Goal: Find specific page/section

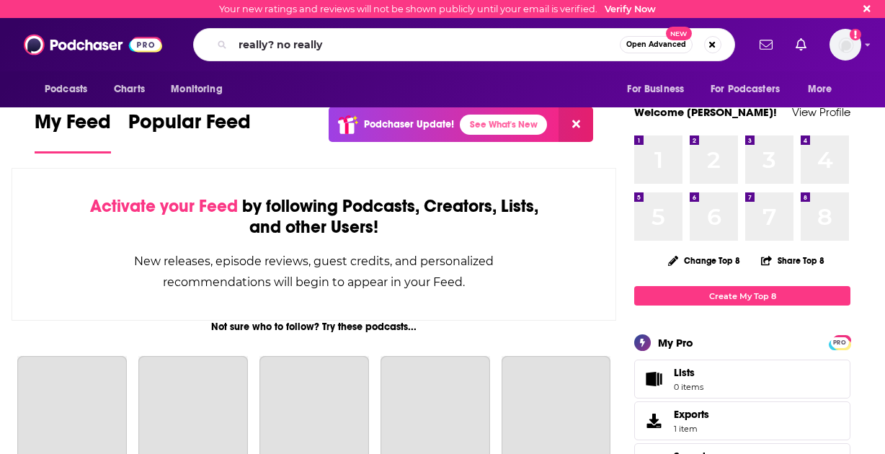
type input "really? no really"
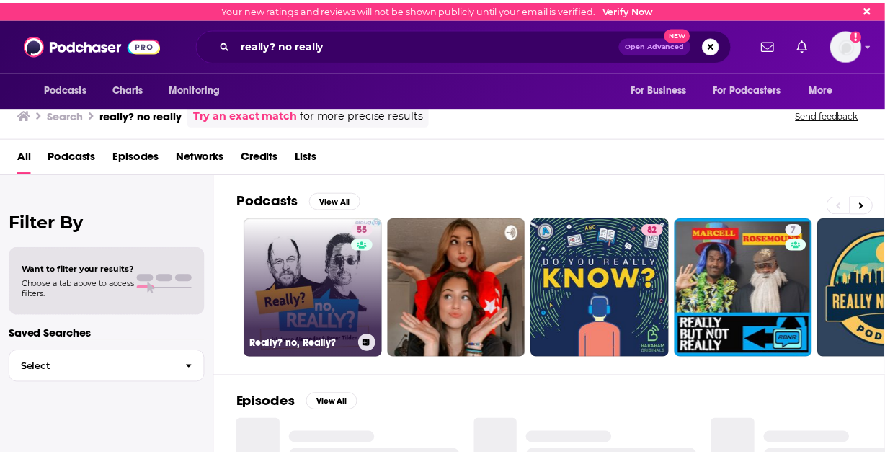
scroll to position [81, 0]
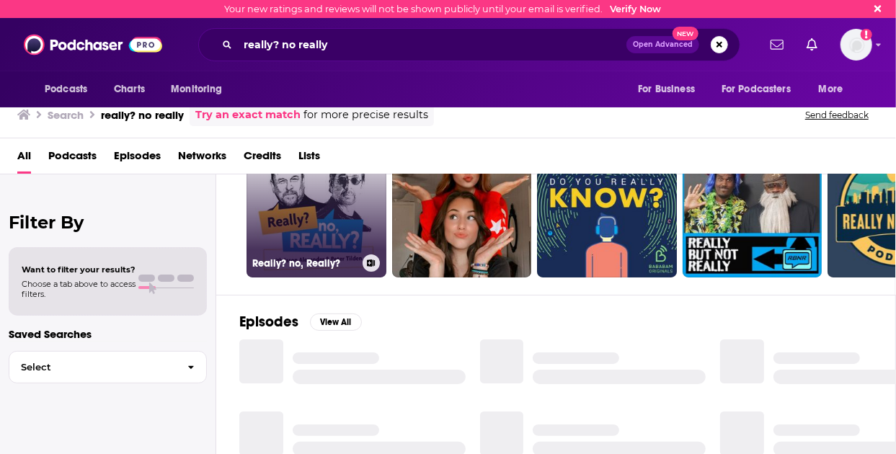
click at [294, 259] on h3 "Really? no, Really?" at bounding box center [304, 263] width 104 height 12
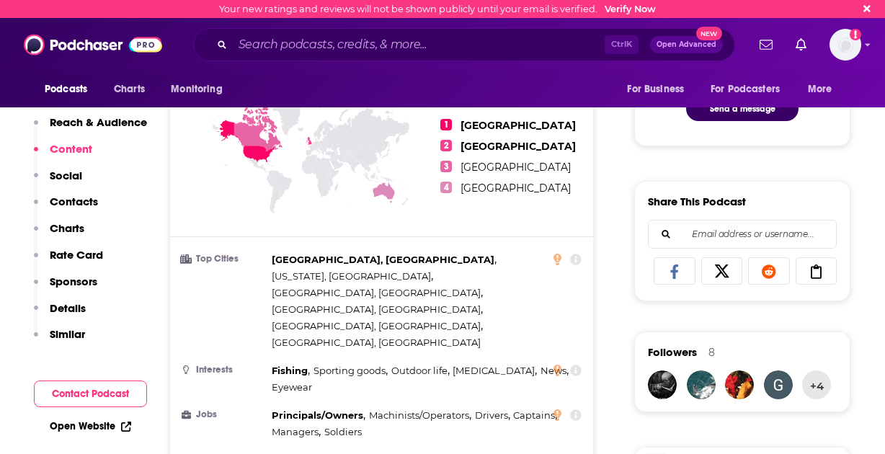
scroll to position [682, 0]
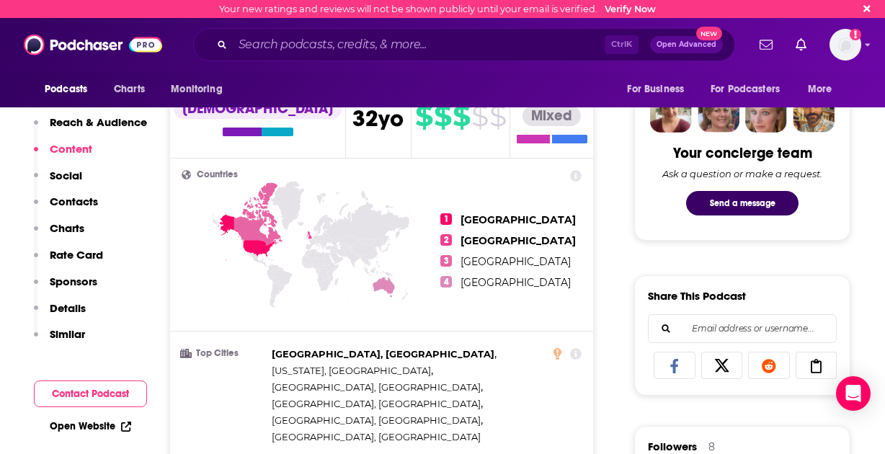
click at [359, 56] on div "Ctrl K Open Advanced New" at bounding box center [464, 44] width 542 height 33
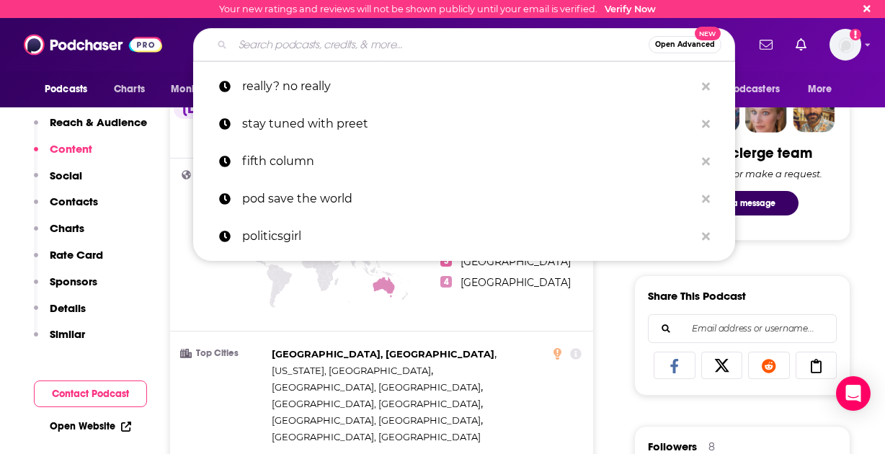
click at [359, 44] on input "Search podcasts, credits, & more..." at bounding box center [441, 44] width 416 height 23
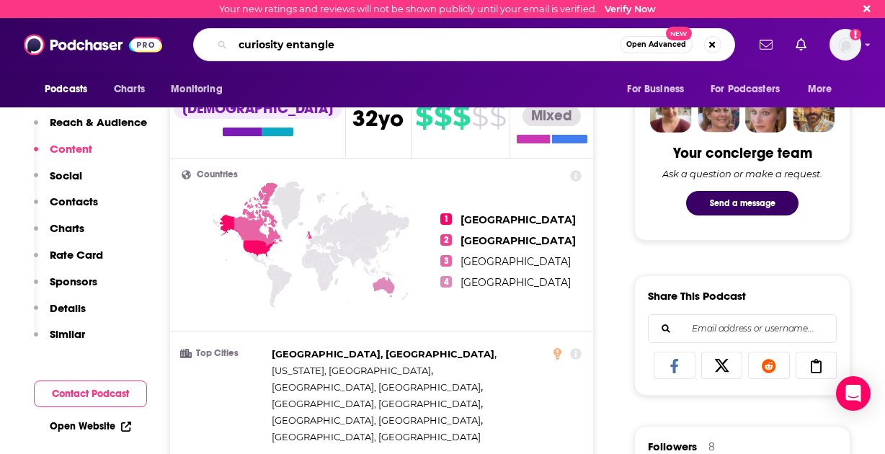
type input "curiosity entangled"
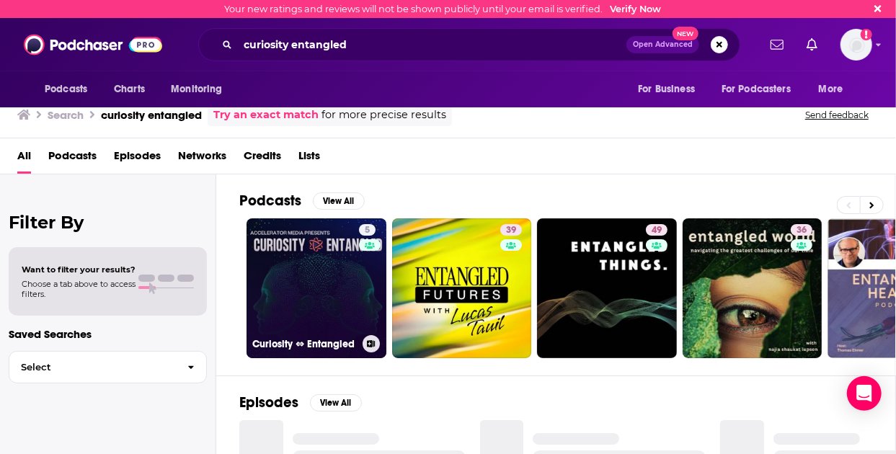
click at [305, 303] on link "5 Curiosity ⇔ Entangled" at bounding box center [316, 288] width 140 height 140
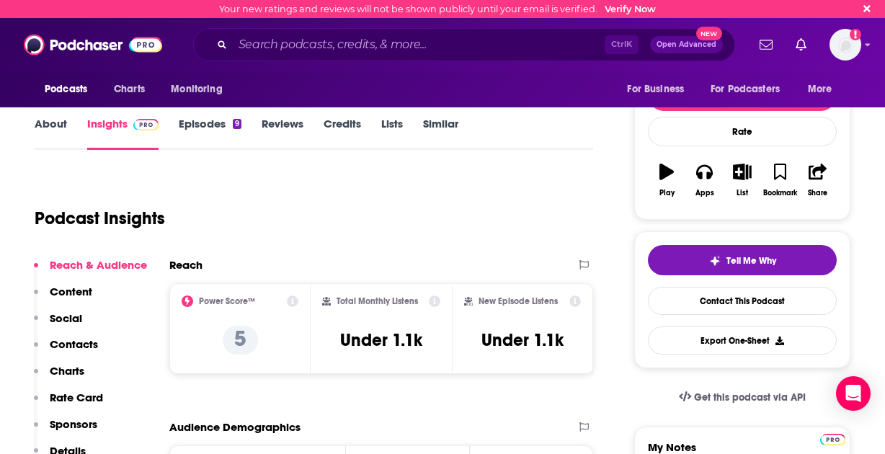
scroll to position [192, 0]
